Goal: Task Accomplishment & Management: Complete application form

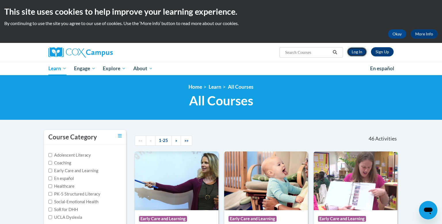
click at [354, 53] on link "Log In" at bounding box center [357, 51] width 20 height 9
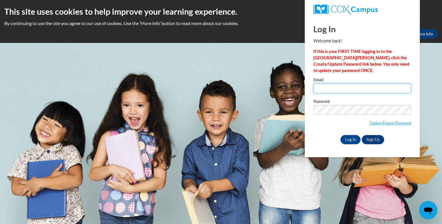
type input "lmiranda@lccaa.net"
click at [352, 140] on input "Log In" at bounding box center [351, 139] width 20 height 9
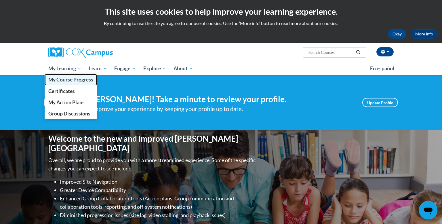
click at [68, 82] on span "My Course Progress" at bounding box center [70, 80] width 45 height 6
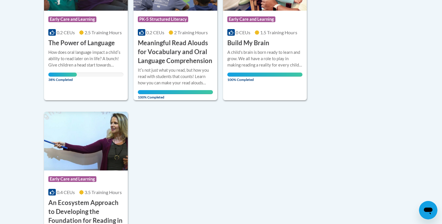
scroll to position [194, 0]
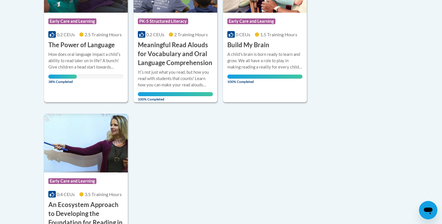
click at [84, 53] on div "How does oral language impact a childʹs ability to read later on in life? A bun…" at bounding box center [85, 60] width 75 height 19
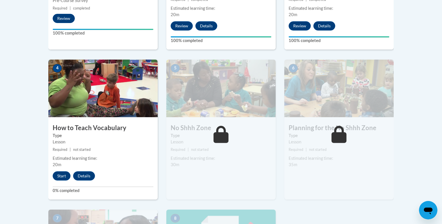
scroll to position [293, 0]
click at [62, 176] on button "Start" at bounding box center [62, 175] width 18 height 9
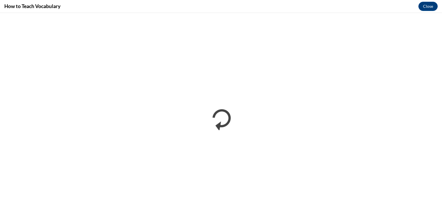
scroll to position [0, 0]
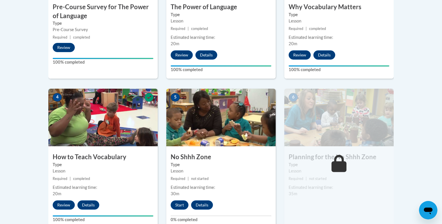
scroll to position [296, 0]
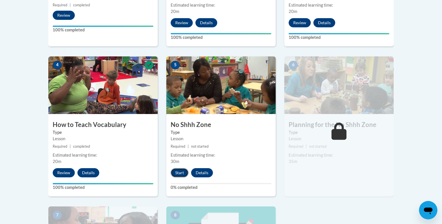
click at [174, 175] on button "Start" at bounding box center [180, 172] width 18 height 9
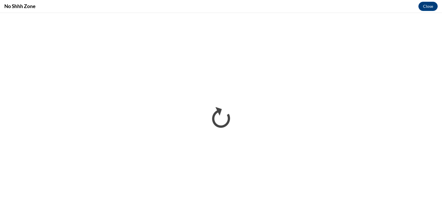
scroll to position [0, 0]
click at [429, 5] on button "Close" at bounding box center [428, 6] width 19 height 9
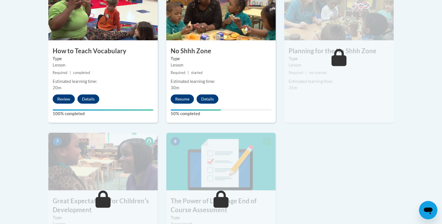
scroll to position [370, 0]
